Goal: Task Accomplishment & Management: Complete application form

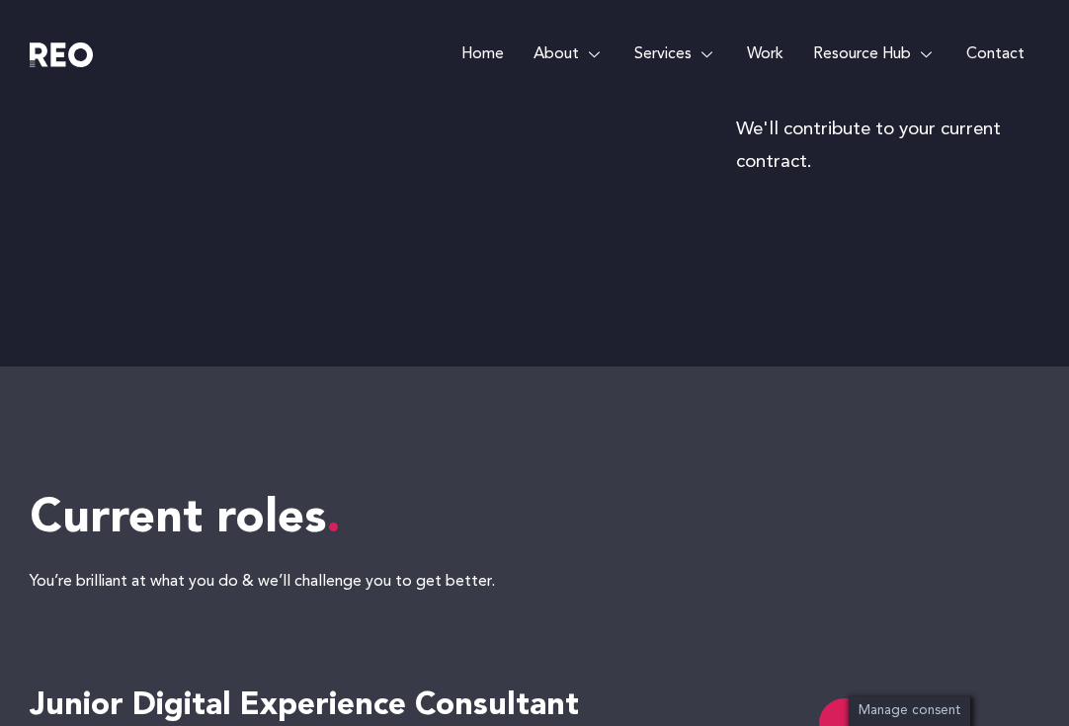
scroll to position [3737, 0]
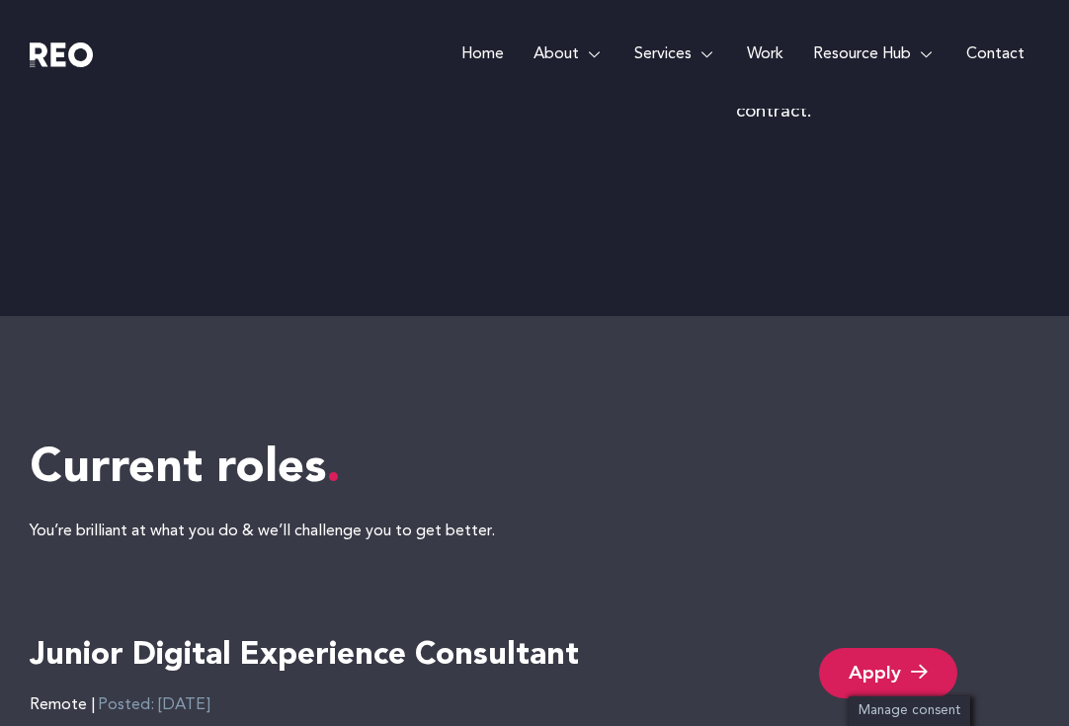
click at [862, 669] on link "Apply" at bounding box center [888, 673] width 138 height 50
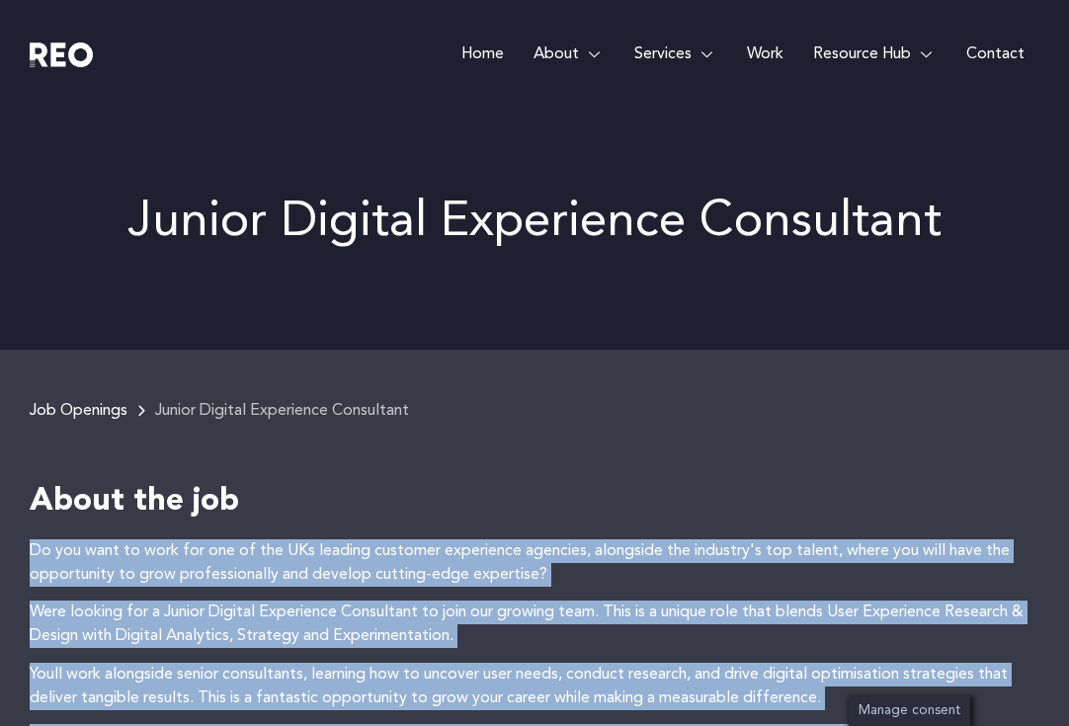
drag, startPoint x: 482, startPoint y: 508, endPoint x: 27, endPoint y: 552, distance: 457.6
copy div "Lo ips dolo si amet con adi el sed DOe tempori utlabore etdolorema aliquaen, ad…"
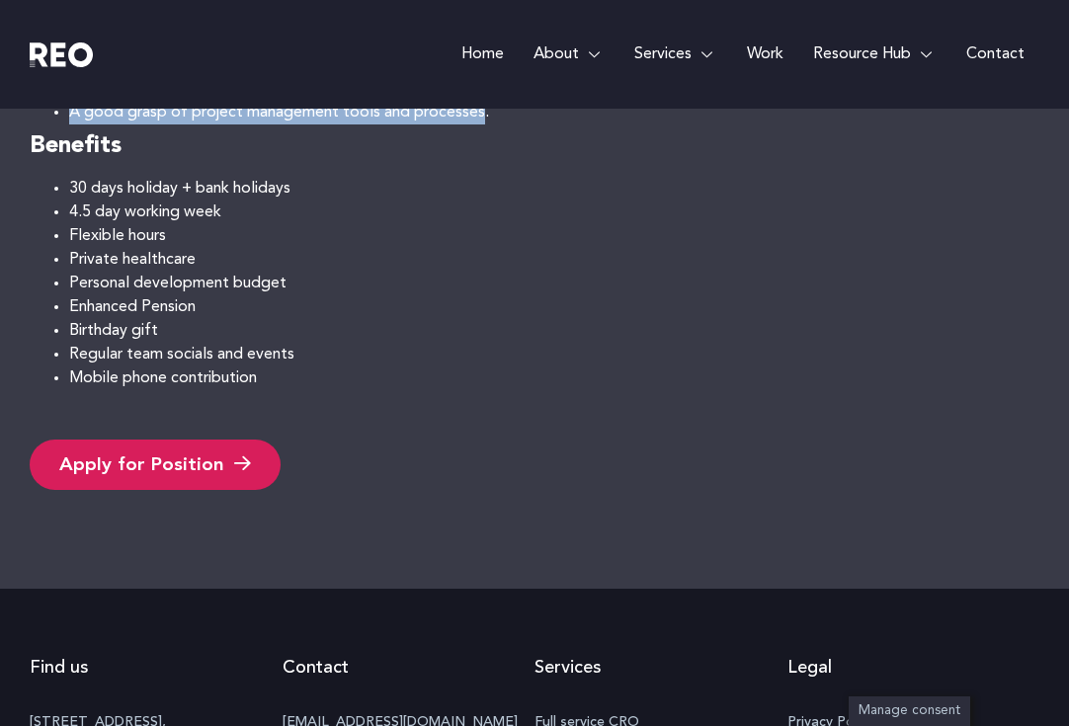
scroll to position [1425, 0]
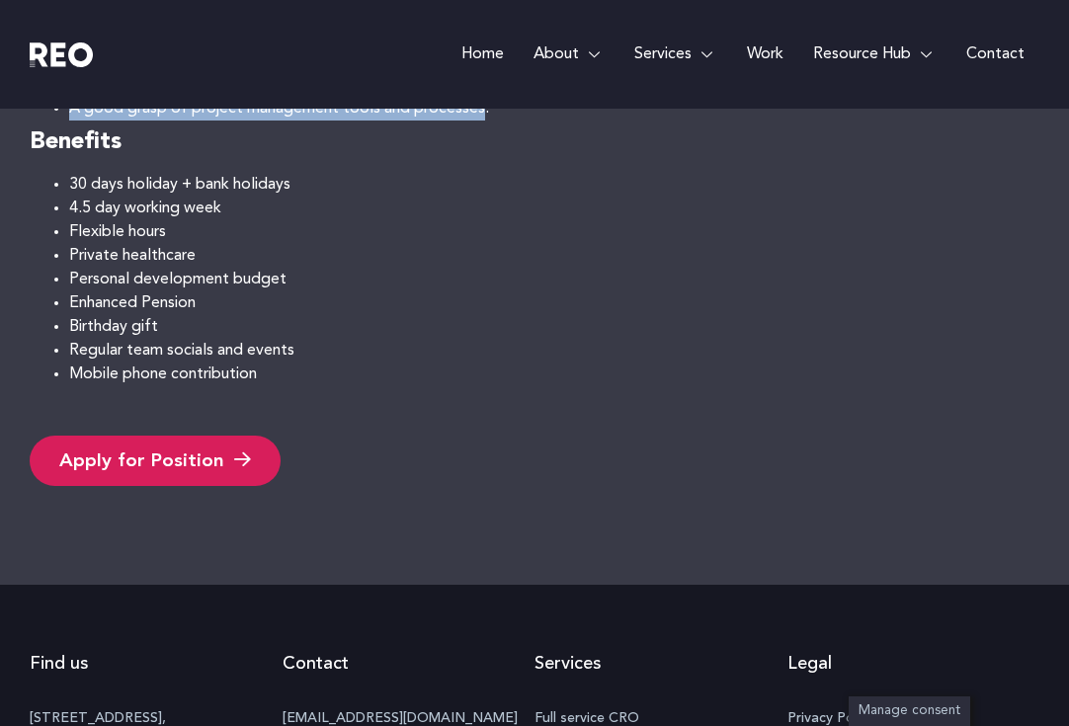
click at [152, 462] on link "Apply for Position" at bounding box center [155, 461] width 251 height 50
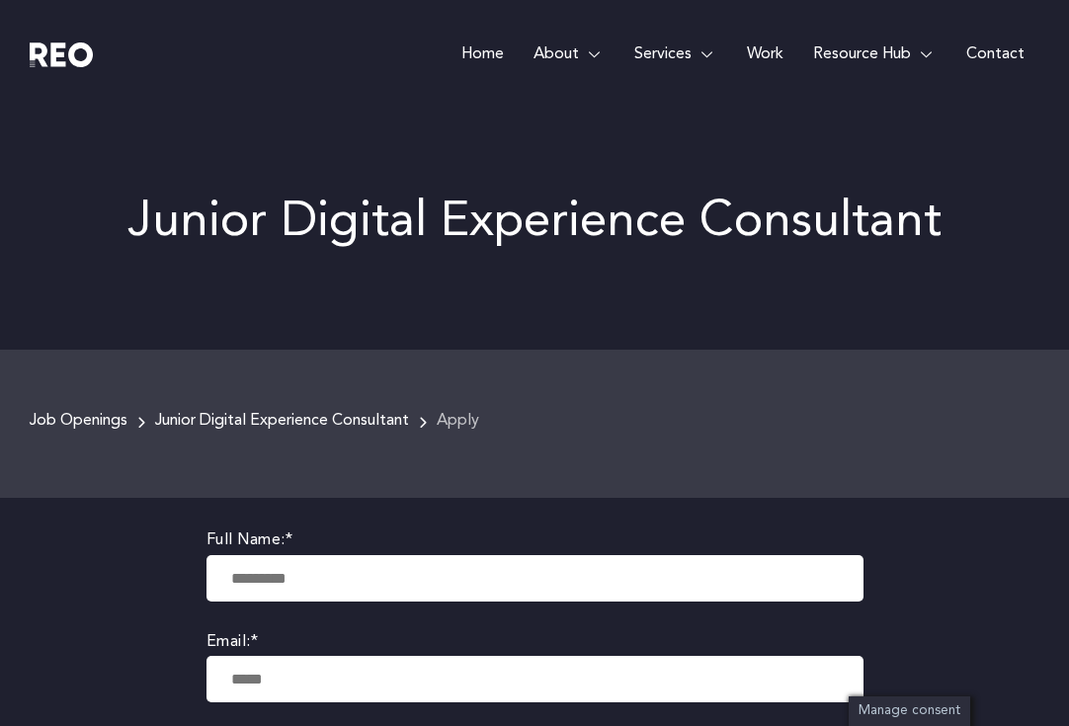
scroll to position [75, 0]
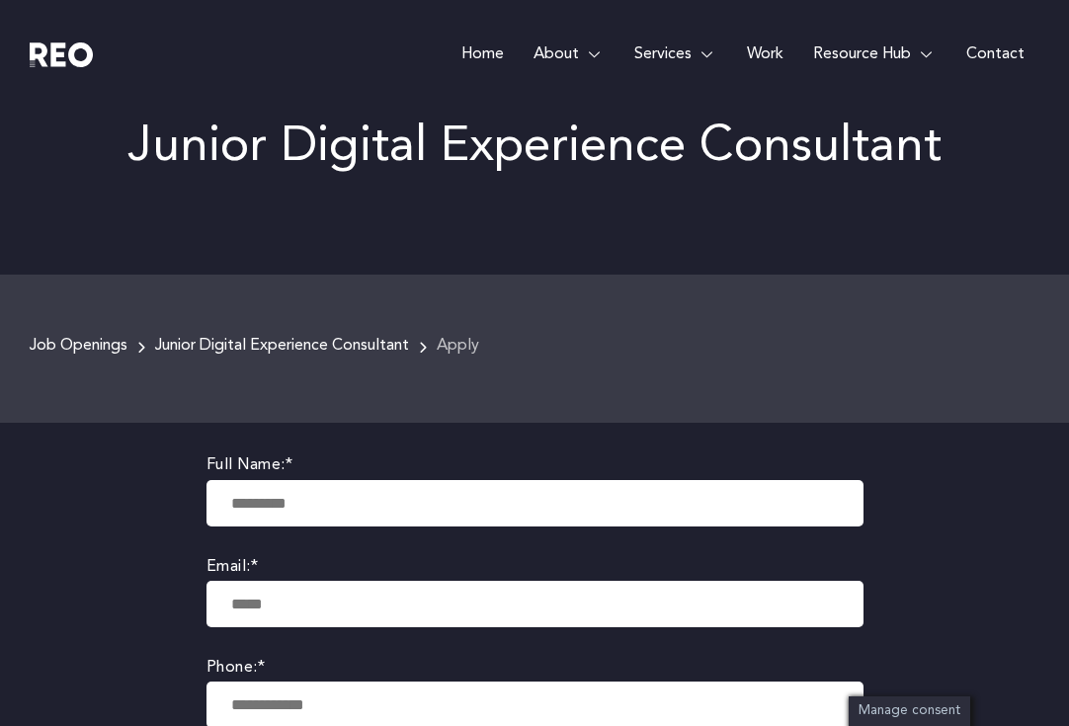
click at [269, 484] on input "text" at bounding box center [534, 503] width 657 height 46
type input "**********"
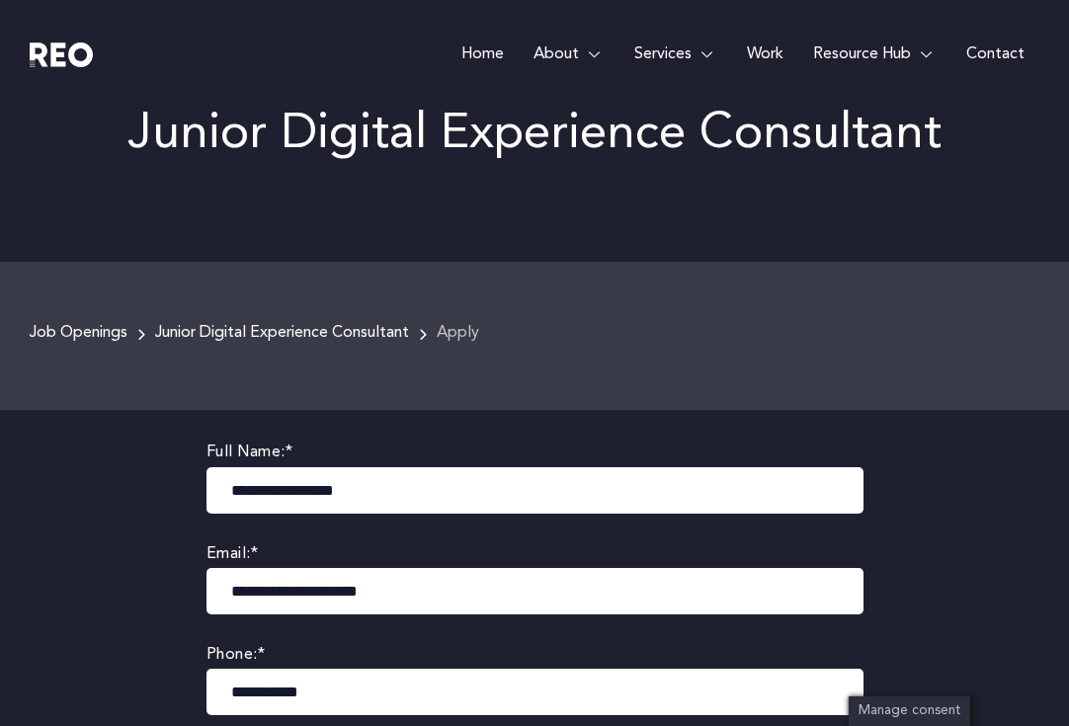
scroll to position [76, 0]
